Goal: Information Seeking & Learning: Find specific fact

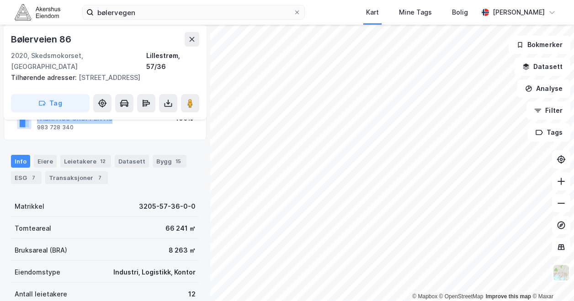
scroll to position [91, 0]
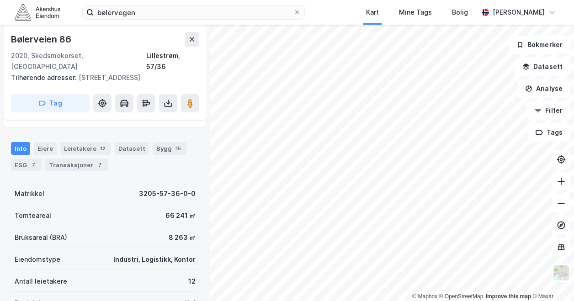
click at [28, 191] on div "Matrikkel" at bounding box center [30, 193] width 30 height 11
click at [151, 190] on div "3205-57-36-0-0" at bounding box center [167, 193] width 57 height 11
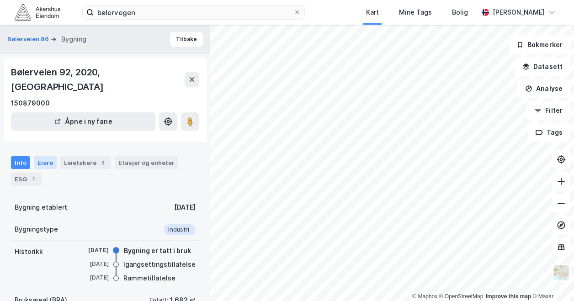
click at [38, 156] on div "Eiere" at bounding box center [45, 162] width 23 height 13
